Goal: Navigation & Orientation: Understand site structure

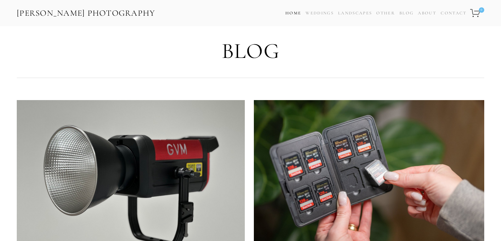
click at [287, 13] on link "Home" at bounding box center [293, 13] width 16 height 10
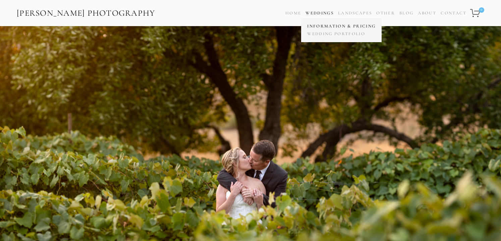
click at [324, 26] on link "Information & Pricing" at bounding box center [341, 26] width 72 height 8
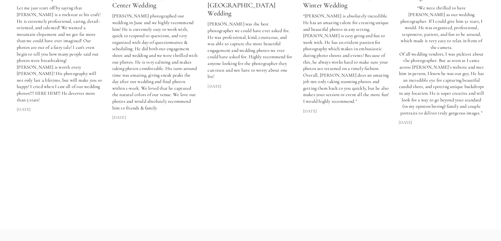
scroll to position [1982, 0]
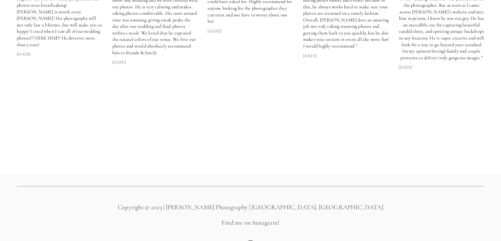
click at [251, 241] on use "Instagram" at bounding box center [250, 244] width 6 height 6
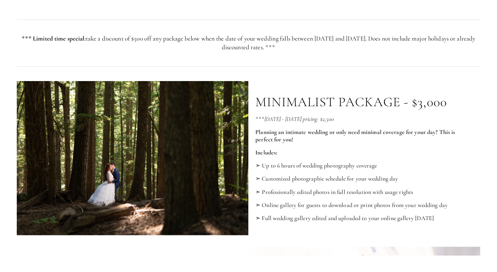
scroll to position [0, 0]
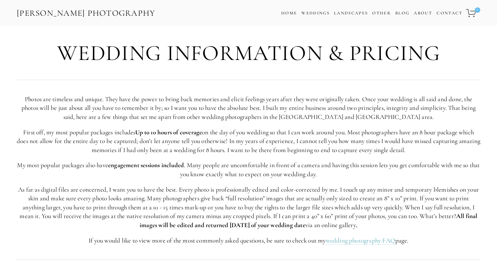
click at [148, 167] on strong "engagement sessions included" at bounding box center [146, 165] width 76 height 8
click at [356, 27] on link "Landscape Prints" at bounding box center [364, 26] width 60 height 8
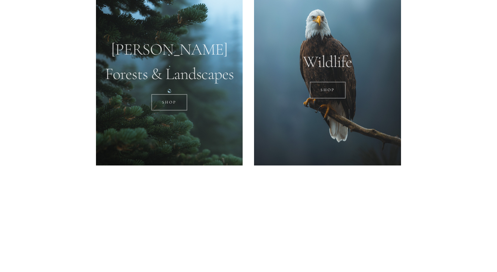
scroll to position [525, 0]
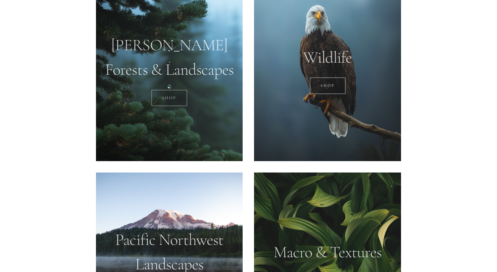
click at [162, 97] on link "SHOP" at bounding box center [169, 98] width 36 height 17
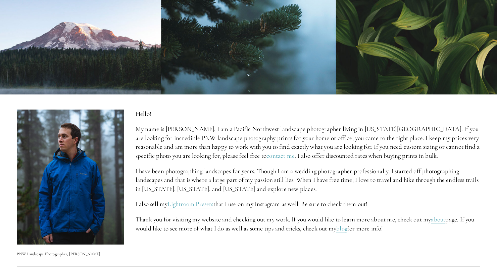
scroll to position [0, 0]
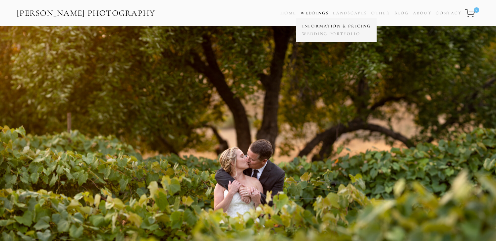
click at [311, 25] on link "Information & Pricing" at bounding box center [336, 26] width 72 height 8
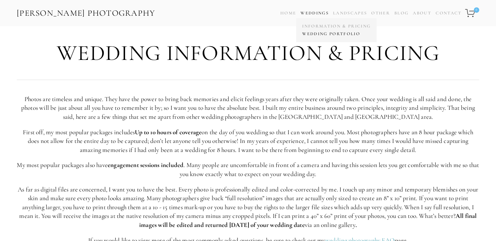
click at [314, 37] on link "Wedding Portfolio" at bounding box center [336, 34] width 72 height 8
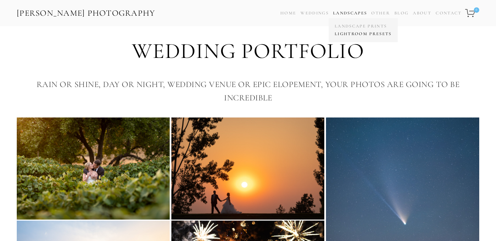
click at [349, 33] on link "Lightroom Presets" at bounding box center [363, 34] width 60 height 8
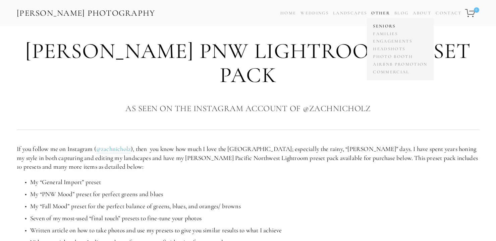
click at [379, 26] on link "Seniors" at bounding box center [400, 26] width 58 height 8
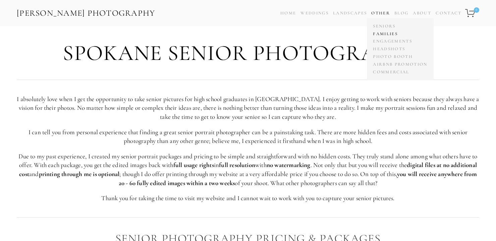
click at [386, 34] on link "Families" at bounding box center [400, 34] width 58 height 8
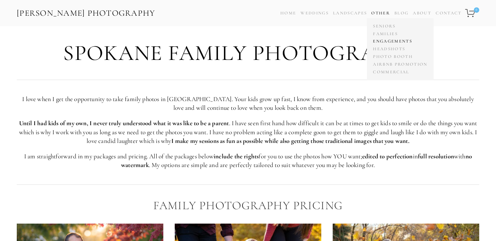
click at [382, 41] on link "Engagements" at bounding box center [400, 42] width 58 height 8
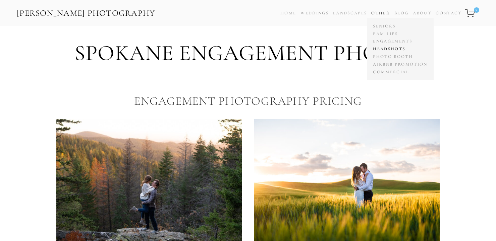
click at [383, 50] on link "Headshots" at bounding box center [400, 49] width 58 height 8
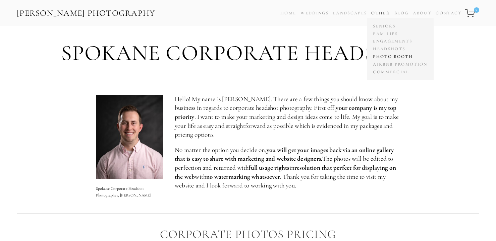
click at [384, 58] on link "Photo Booth" at bounding box center [400, 57] width 58 height 8
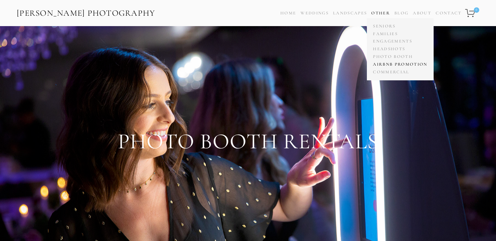
click at [384, 64] on link "Airbnb Promotion" at bounding box center [400, 65] width 58 height 8
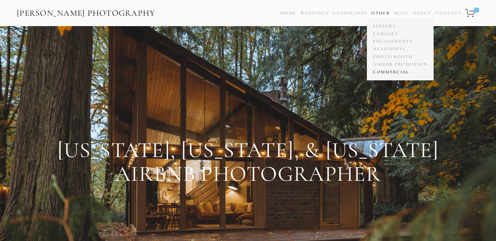
click at [390, 70] on link "Commercial" at bounding box center [400, 72] width 58 height 8
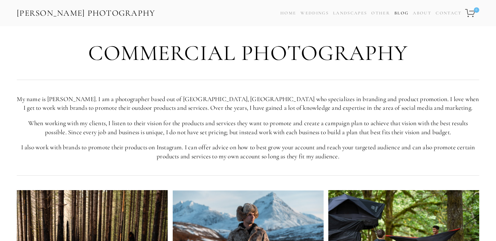
click at [402, 12] on link "Blog" at bounding box center [401, 13] width 14 height 10
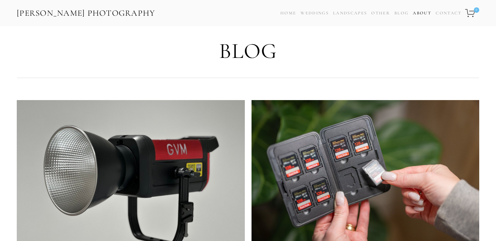
click at [426, 13] on link "About" at bounding box center [422, 13] width 18 height 10
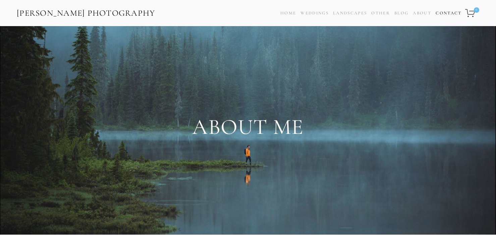
click at [441, 12] on link "Contact" at bounding box center [449, 13] width 26 height 10
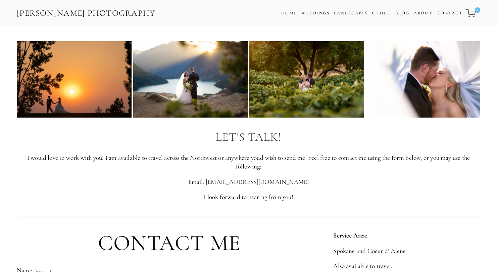
click at [470, 10] on icon "0 items in cart" at bounding box center [471, 13] width 10 height 9
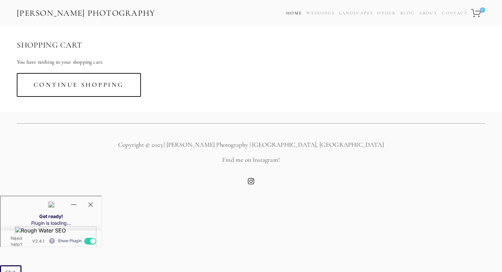
click at [286, 11] on link "Home" at bounding box center [294, 13] width 16 height 10
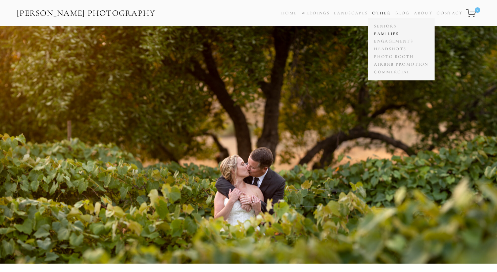
click at [391, 34] on link "Families" at bounding box center [401, 34] width 58 height 8
